Goal: Transaction & Acquisition: Purchase product/service

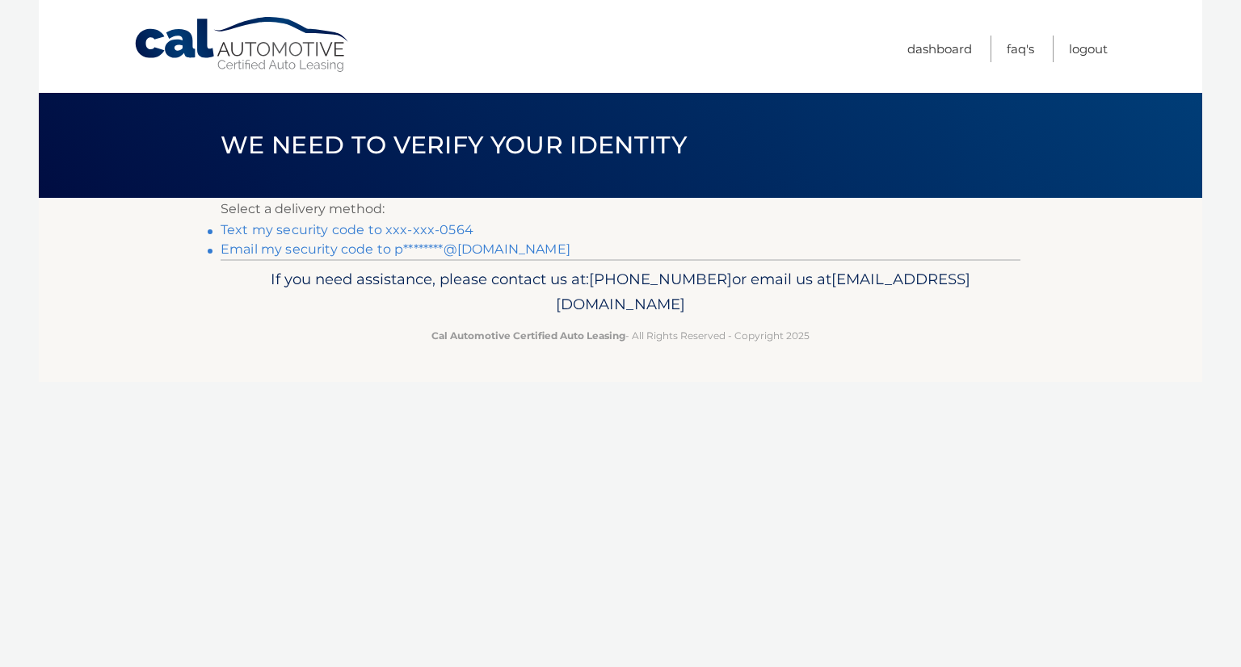
click at [405, 228] on link "Text my security code to xxx-xxx-0564" at bounding box center [347, 229] width 253 height 15
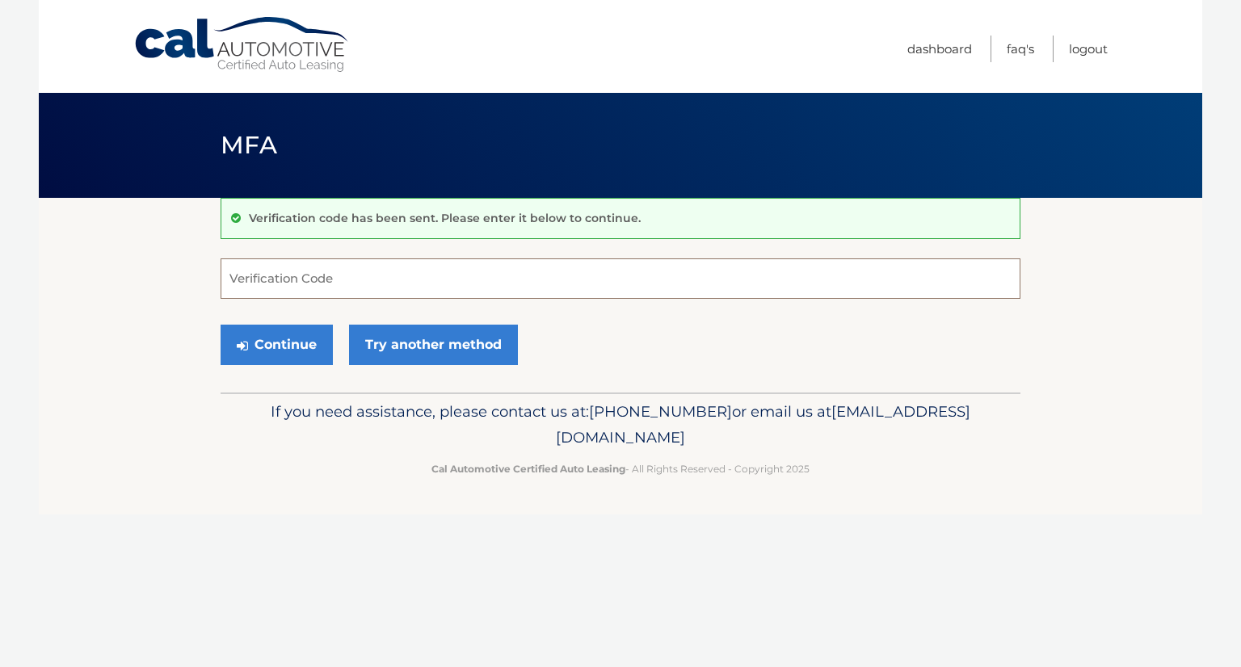
click at [365, 275] on input "Verification Code" at bounding box center [621, 278] width 800 height 40
type input "134036"
click at [284, 335] on button "Continue" at bounding box center [277, 345] width 112 height 40
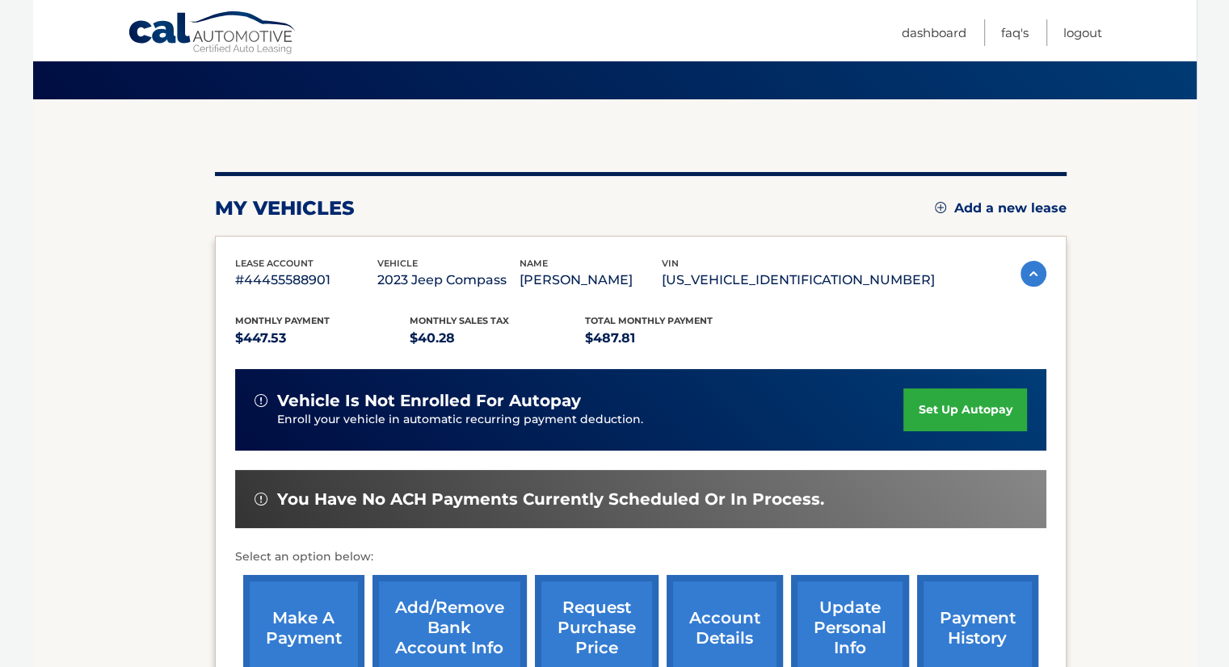
scroll to position [103, 0]
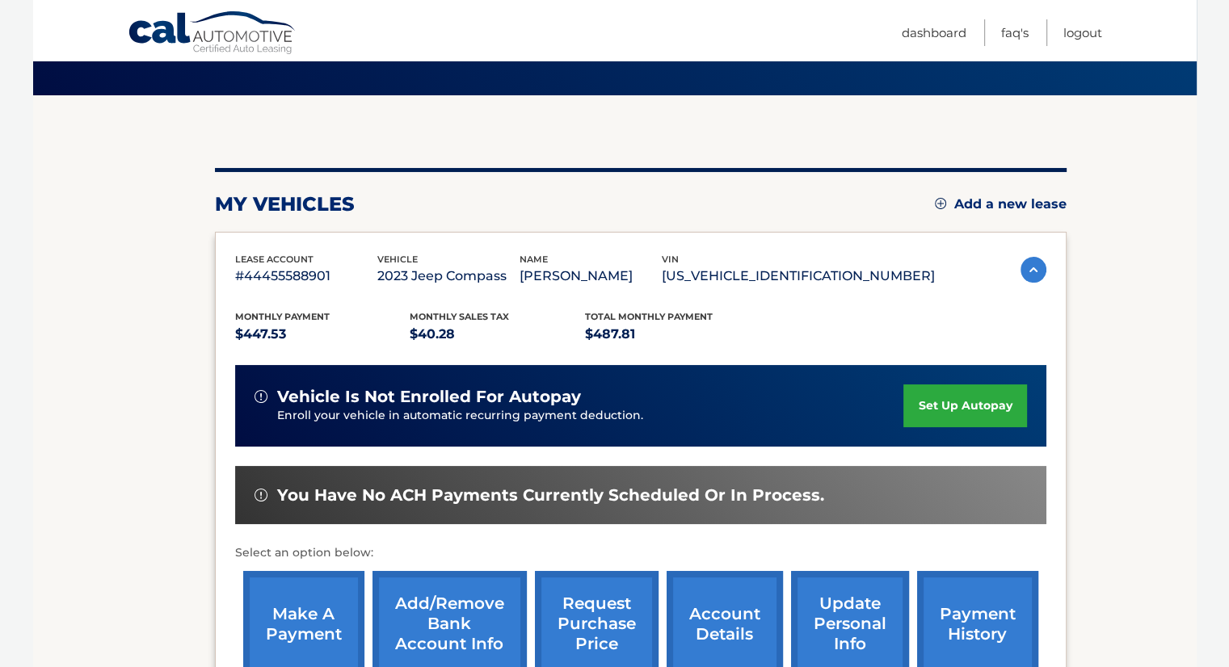
click at [307, 611] on link "make a payment" at bounding box center [303, 624] width 121 height 106
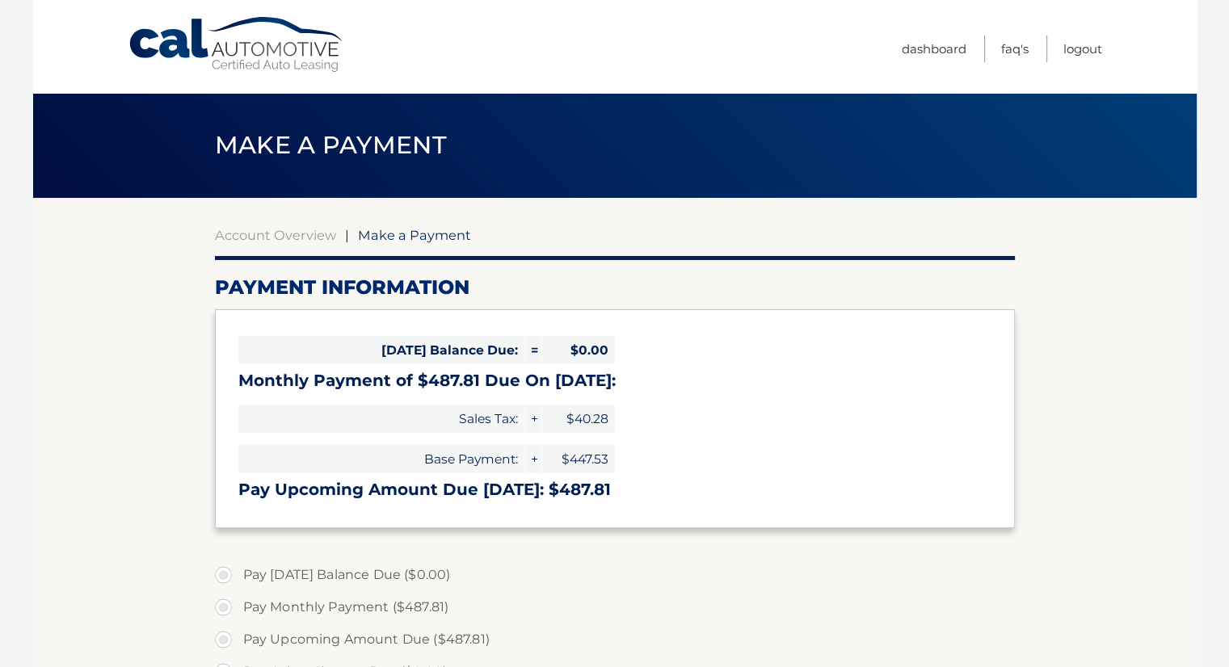
select select "OWY1NjFhOTUtMTFkOC00NmYyLTlkNWMtM2JhMTVlNDg3MzRk"
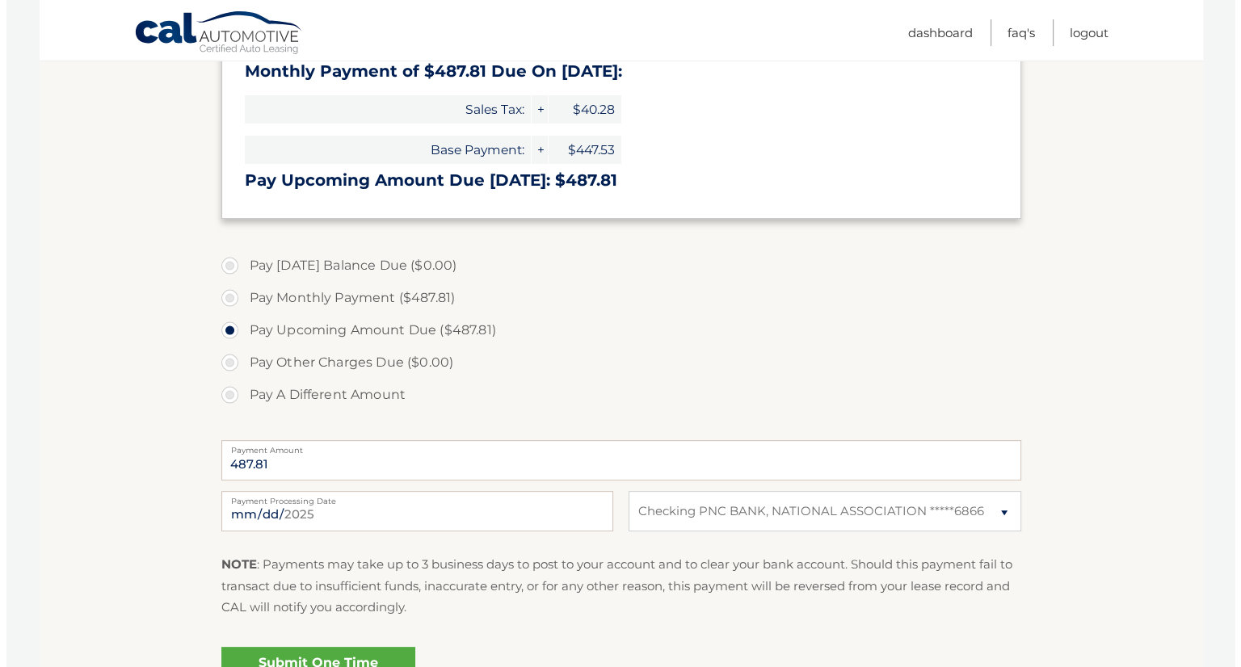
scroll to position [317, 0]
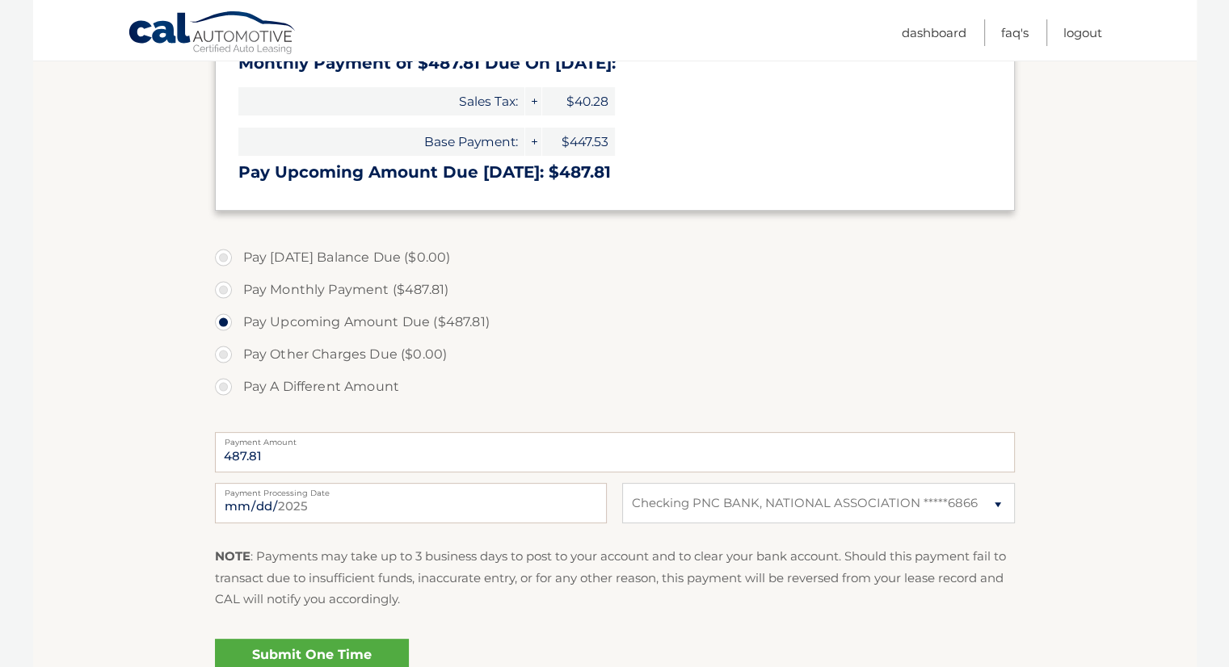
click at [326, 650] on link "Submit One Time Payment" at bounding box center [312, 665] width 194 height 52
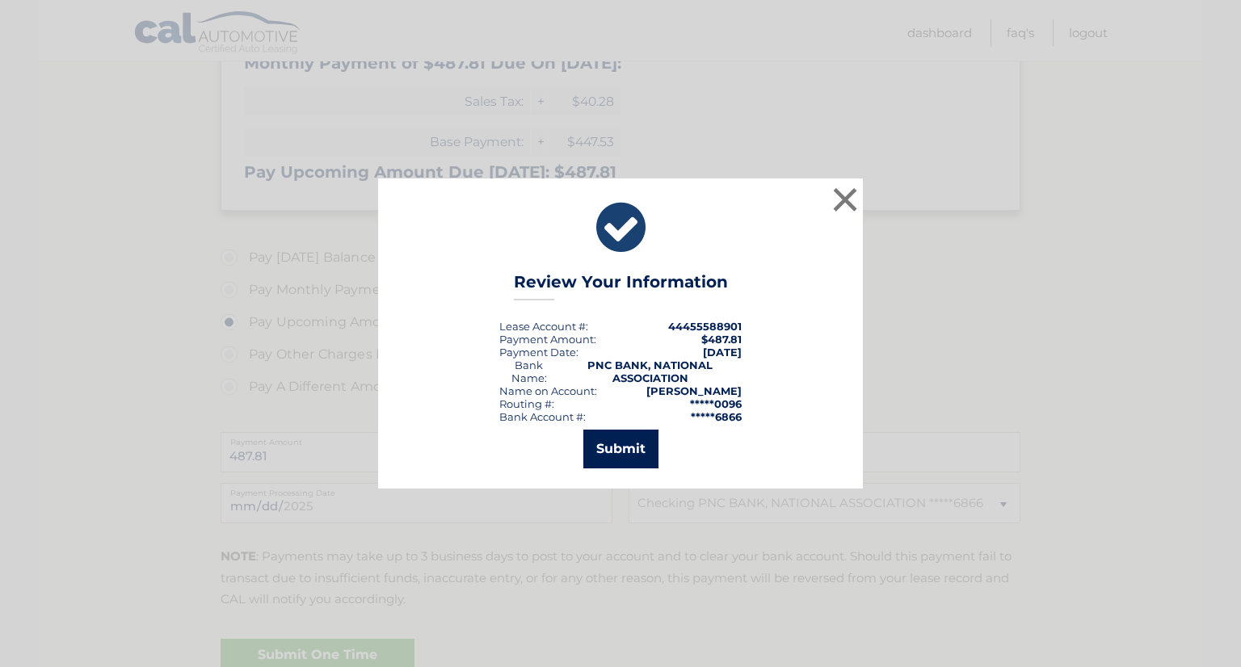
click at [630, 447] on button "Submit" at bounding box center [620, 449] width 75 height 39
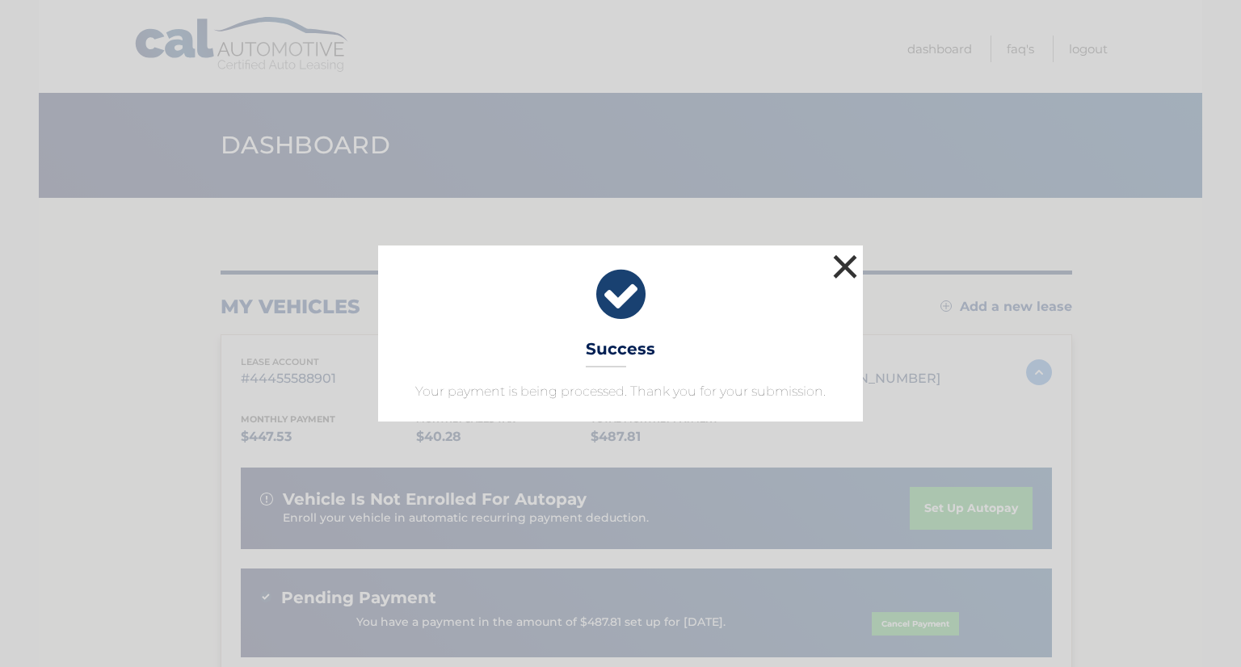
click at [841, 263] on button "×" at bounding box center [845, 266] width 32 height 32
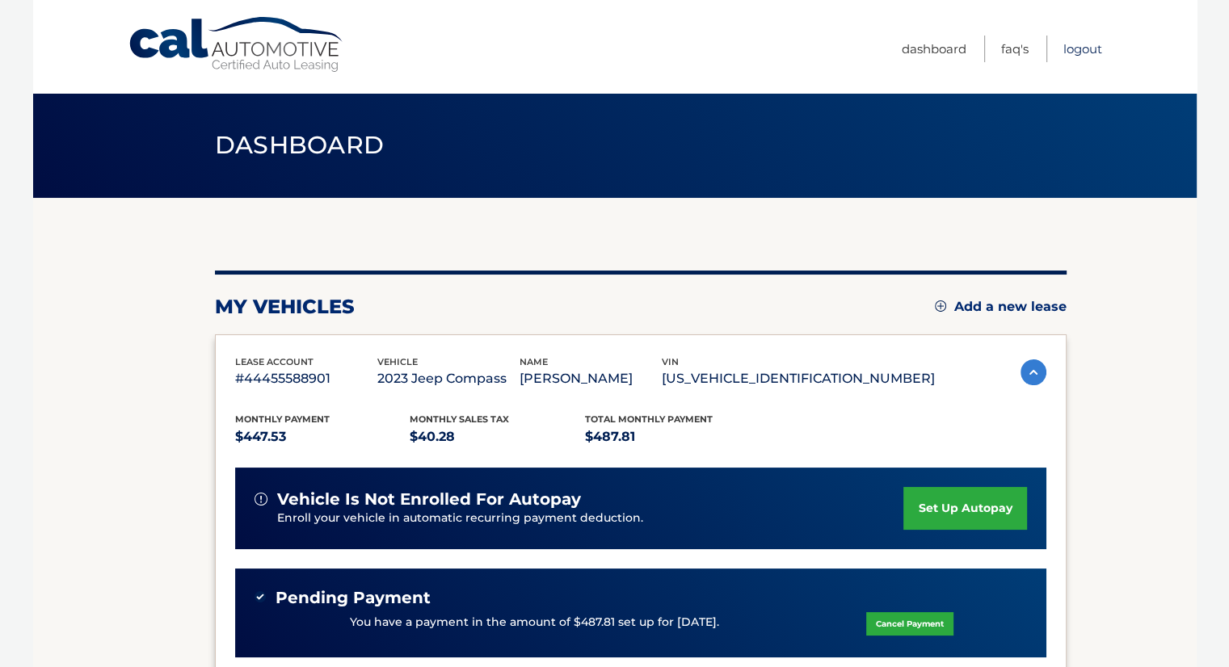
click at [1086, 45] on link "Logout" at bounding box center [1082, 49] width 39 height 27
